Goal: Navigation & Orientation: Find specific page/section

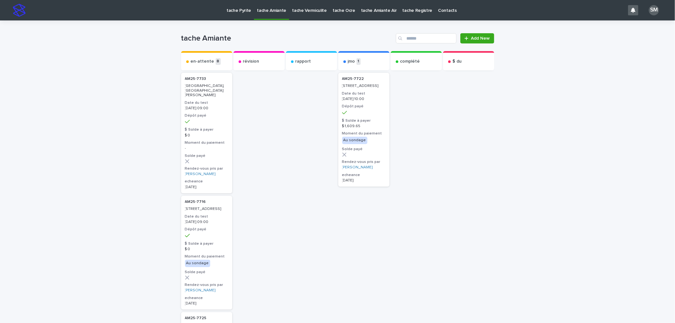
click at [293, 8] on p "tache Vermiculite" at bounding box center [309, 6] width 35 height 13
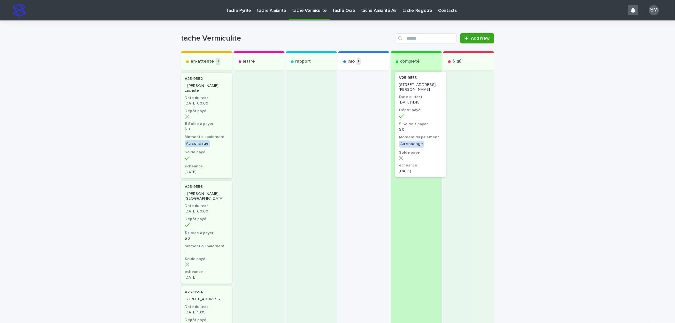
drag, startPoint x: 350, startPoint y: 119, endPoint x: 412, endPoint y: 118, distance: 61.3
click at [412, 118] on div "en-attente 3 V25-9552 , [PERSON_NAME], Lachute Date du test [DATE] 00:00 Dépôt …" at bounding box center [337, 236] width 313 height 371
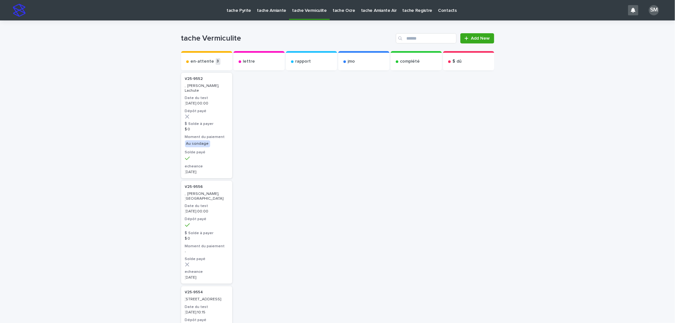
click at [237, 10] on p "tache Pyrite" at bounding box center [238, 6] width 25 height 13
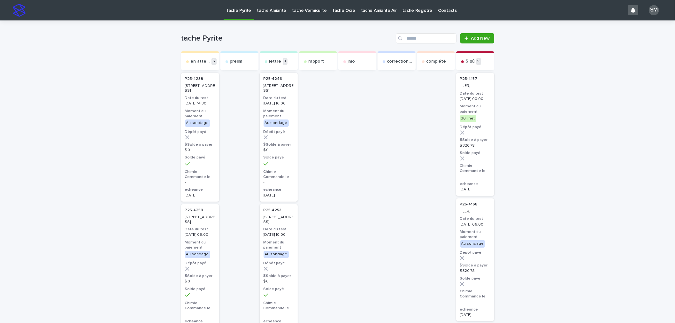
click at [269, 8] on p "tache Amiante" at bounding box center [271, 6] width 29 height 13
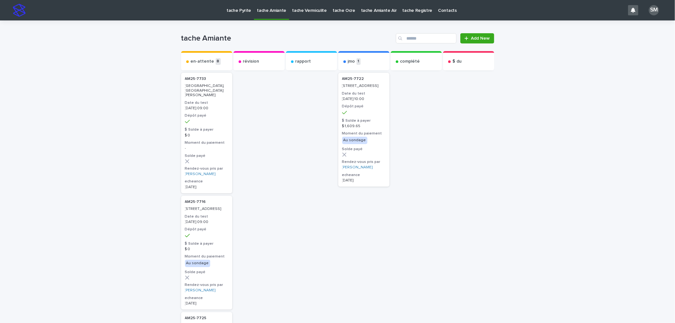
click at [304, 13] on p "tache Vermiculite" at bounding box center [309, 6] width 35 height 13
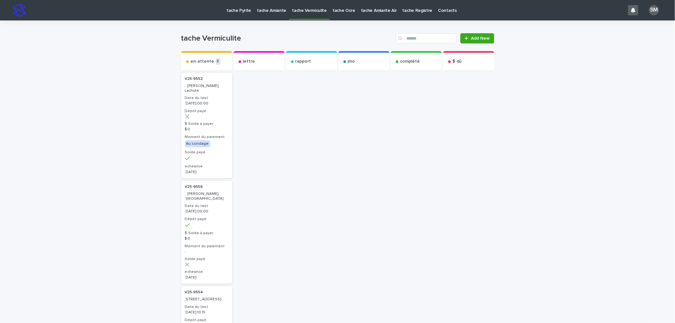
click at [272, 9] on p "tache Amiante" at bounding box center [271, 6] width 29 height 13
